Goal: Task Accomplishment & Management: Complete application form

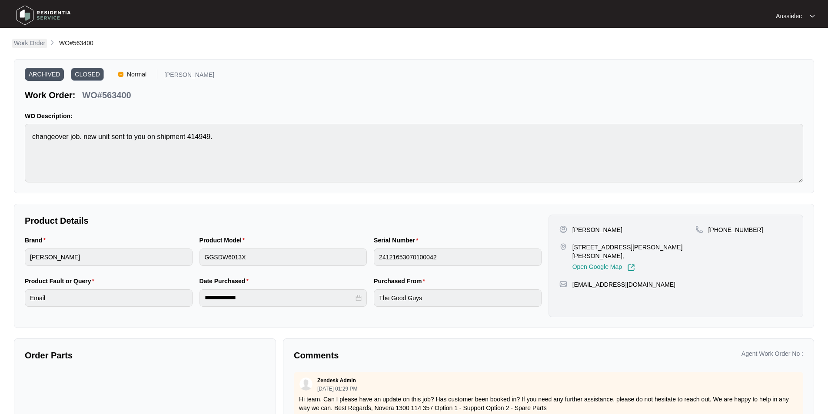
click at [35, 43] on p "Work Order" at bounding box center [29, 43] width 31 height 9
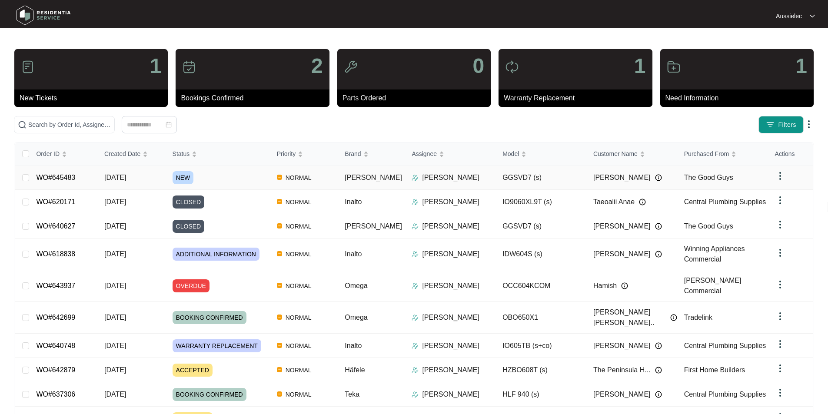
click at [190, 177] on span "NEW" at bounding box center [183, 177] width 21 height 13
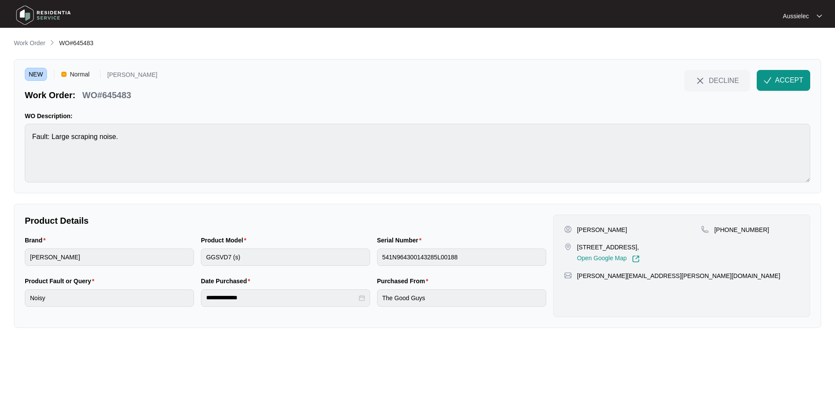
drag, startPoint x: 577, startPoint y: 247, endPoint x: 692, endPoint y: 245, distance: 114.8
click at [640, 245] on p "[STREET_ADDRESS]," at bounding box center [608, 247] width 63 height 9
copy p "[STREET_ADDRESS]"
drag, startPoint x: 20, startPoint y: 240, endPoint x: 57, endPoint y: 243, distance: 36.7
click at [57, 243] on div "**********" at bounding box center [417, 266] width 807 height 124
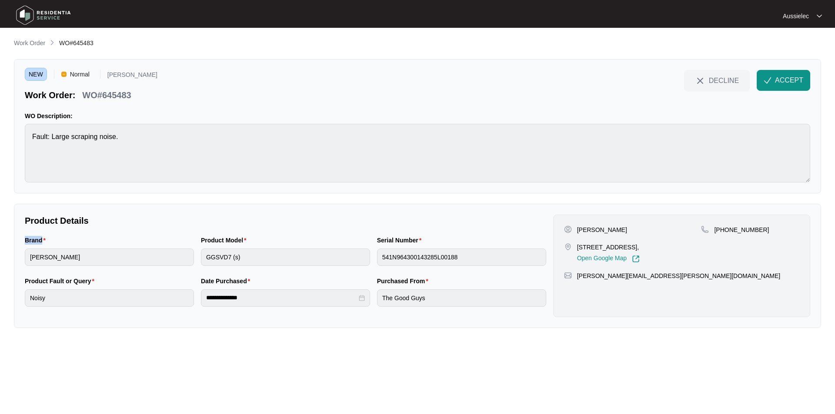
copy label "Brand"
drag, startPoint x: 200, startPoint y: 240, endPoint x: 247, endPoint y: 243, distance: 46.6
click at [247, 243] on label "Product Model" at bounding box center [225, 240] width 49 height 9
copy label "Product Model"
click at [197, 262] on div "Brand [PERSON_NAME] Product Model GGSVD7 (s) Serial Number 541N964300143285L001…" at bounding box center [285, 256] width 528 height 41
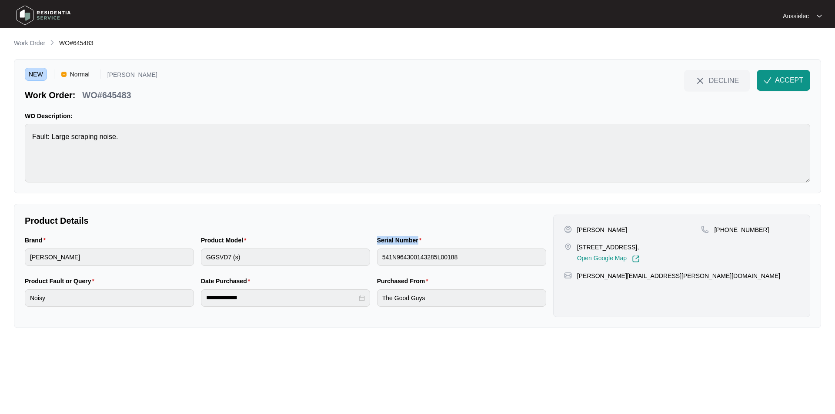
drag, startPoint x: 376, startPoint y: 242, endPoint x: 417, endPoint y: 239, distance: 41.0
click at [417, 239] on div "Serial Number 541N964300143285L00188" at bounding box center [461, 256] width 176 height 41
copy label "Serial Number"
drag, startPoint x: 96, startPoint y: 283, endPoint x: 19, endPoint y: 283, distance: 77.4
click at [19, 283] on div "**********" at bounding box center [417, 266] width 807 height 124
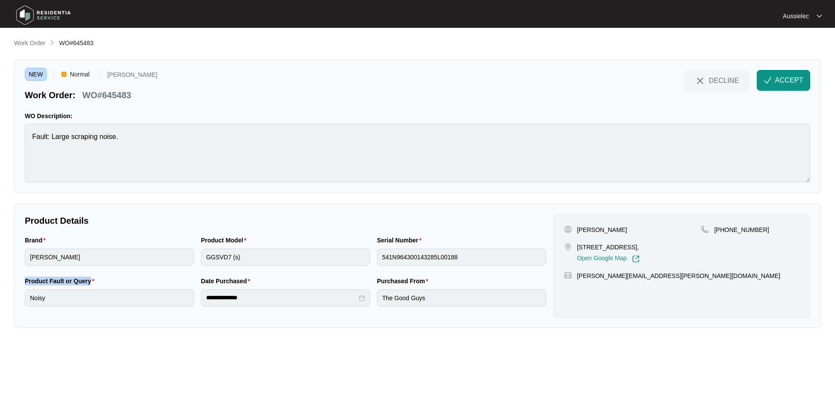
copy label "Product Fault or Query"
click at [10, 301] on main "**********" at bounding box center [417, 207] width 835 height 414
drag, startPoint x: 198, startPoint y: 279, endPoint x: 250, endPoint y: 281, distance: 52.2
click at [250, 281] on div "**********" at bounding box center [285, 297] width 176 height 41
copy label "Date Purchased"
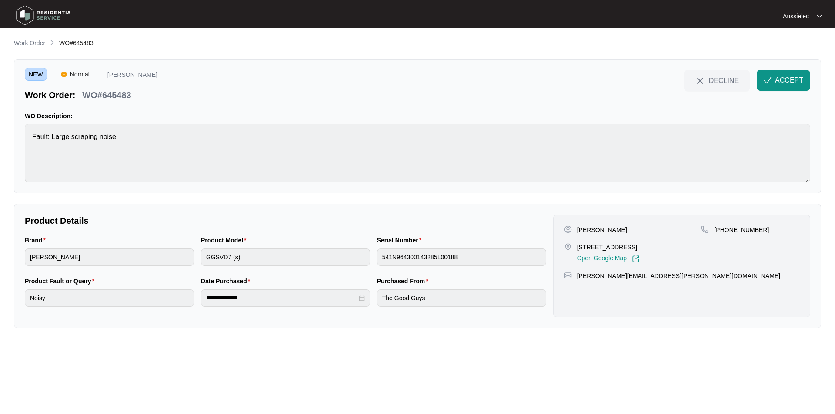
click at [201, 300] on div "**********" at bounding box center [285, 298] width 169 height 17
drag, startPoint x: 375, startPoint y: 280, endPoint x: 420, endPoint y: 280, distance: 45.2
click at [420, 280] on div "Purchased From The Good Guys" at bounding box center [461, 297] width 176 height 41
copy label "Purchased From"
click at [377, 305] on div "The Good Guys" at bounding box center [461, 298] width 169 height 17
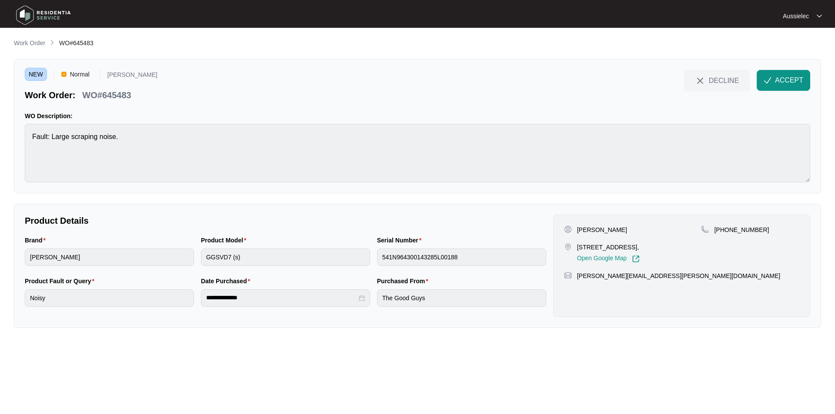
click at [583, 228] on p "[PERSON_NAME]" at bounding box center [602, 230] width 50 height 9
copy p "[PERSON_NAME]"
click at [604, 230] on p "[PERSON_NAME]" at bounding box center [602, 230] width 50 height 9
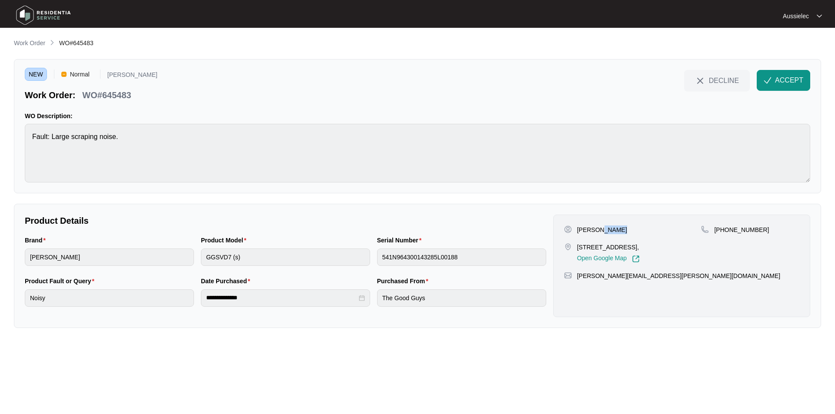
copy p "Waines"
drag, startPoint x: 764, startPoint y: 228, endPoint x: 726, endPoint y: 235, distance: 38.8
click at [726, 235] on div "[PHONE_NUMBER]" at bounding box center [750, 244] width 98 height 37
copy p "430013460"
click at [787, 77] on span "ACCEPT" at bounding box center [789, 80] width 28 height 10
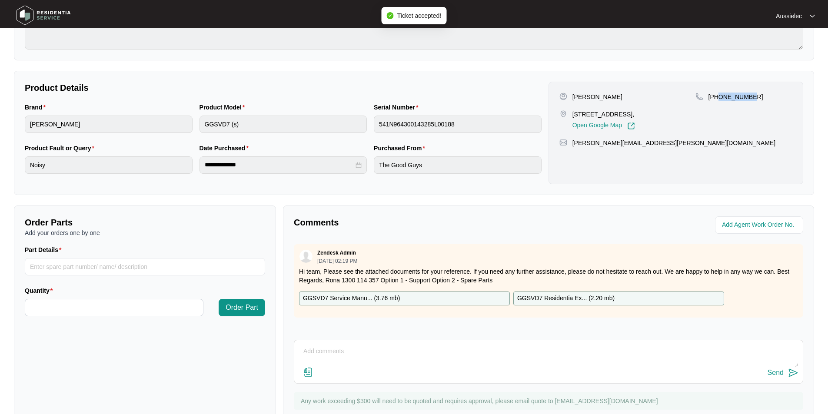
scroll to position [163, 0]
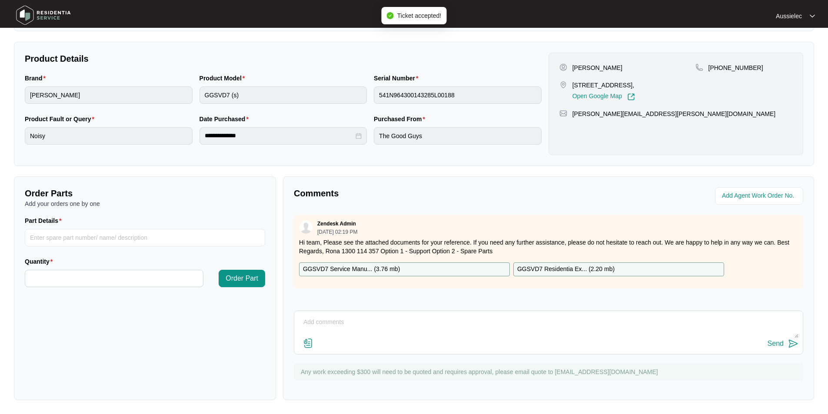
click at [440, 268] on div "GGSVD7 Service Manu... ( 3.76 mb )" at bounding box center [404, 270] width 211 height 14
click at [644, 267] on div "GGSVD7 Residentia Ex... ( 2.20 mb )" at bounding box center [618, 270] width 211 height 14
